Goal: Task Accomplishment & Management: Manage account settings

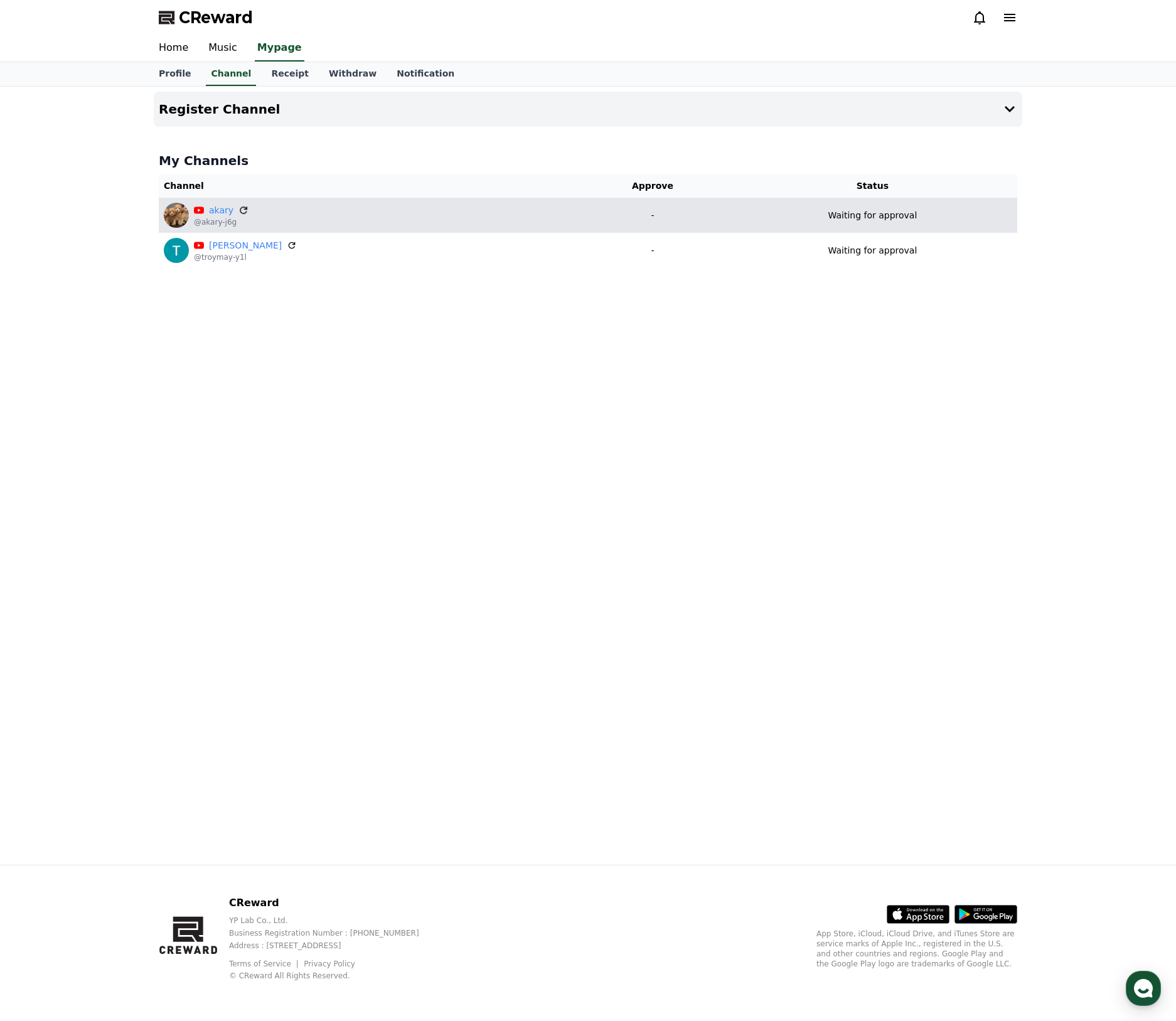
click at [244, 206] on icon at bounding box center [243, 210] width 11 height 11
